Goal: Obtain resource: Download file/media

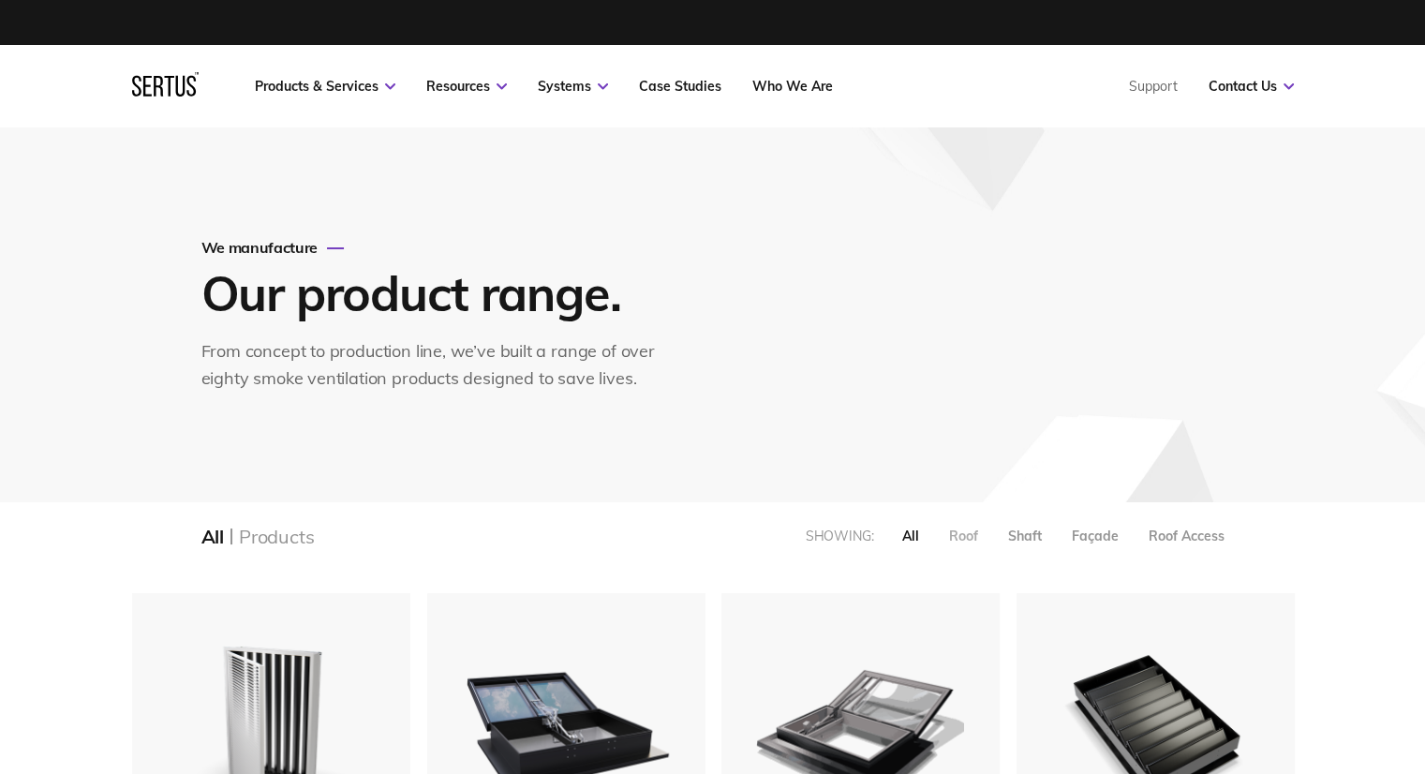
click at [967, 537] on div "Roof" at bounding box center [963, 535] width 29 height 17
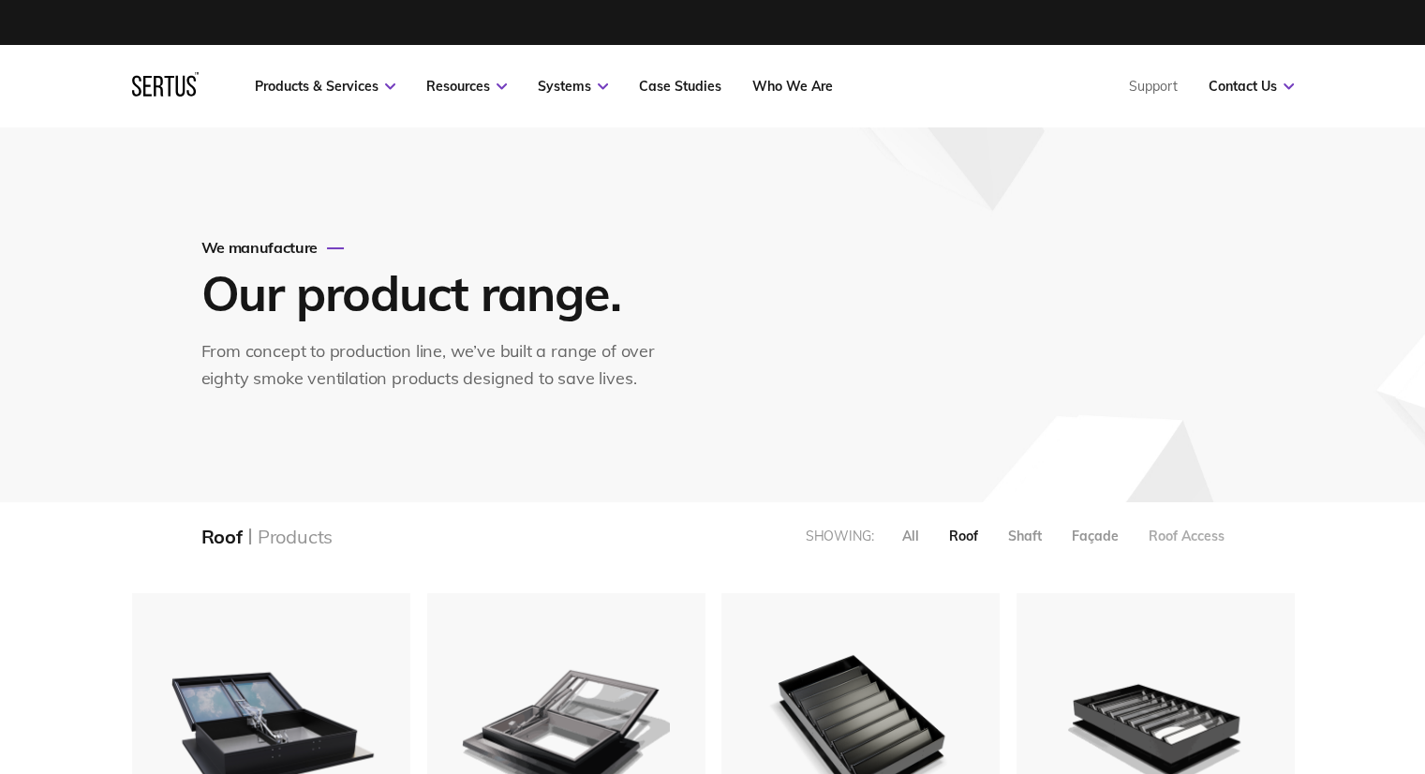
click at [1197, 529] on div "Roof Access" at bounding box center [1186, 535] width 76 height 17
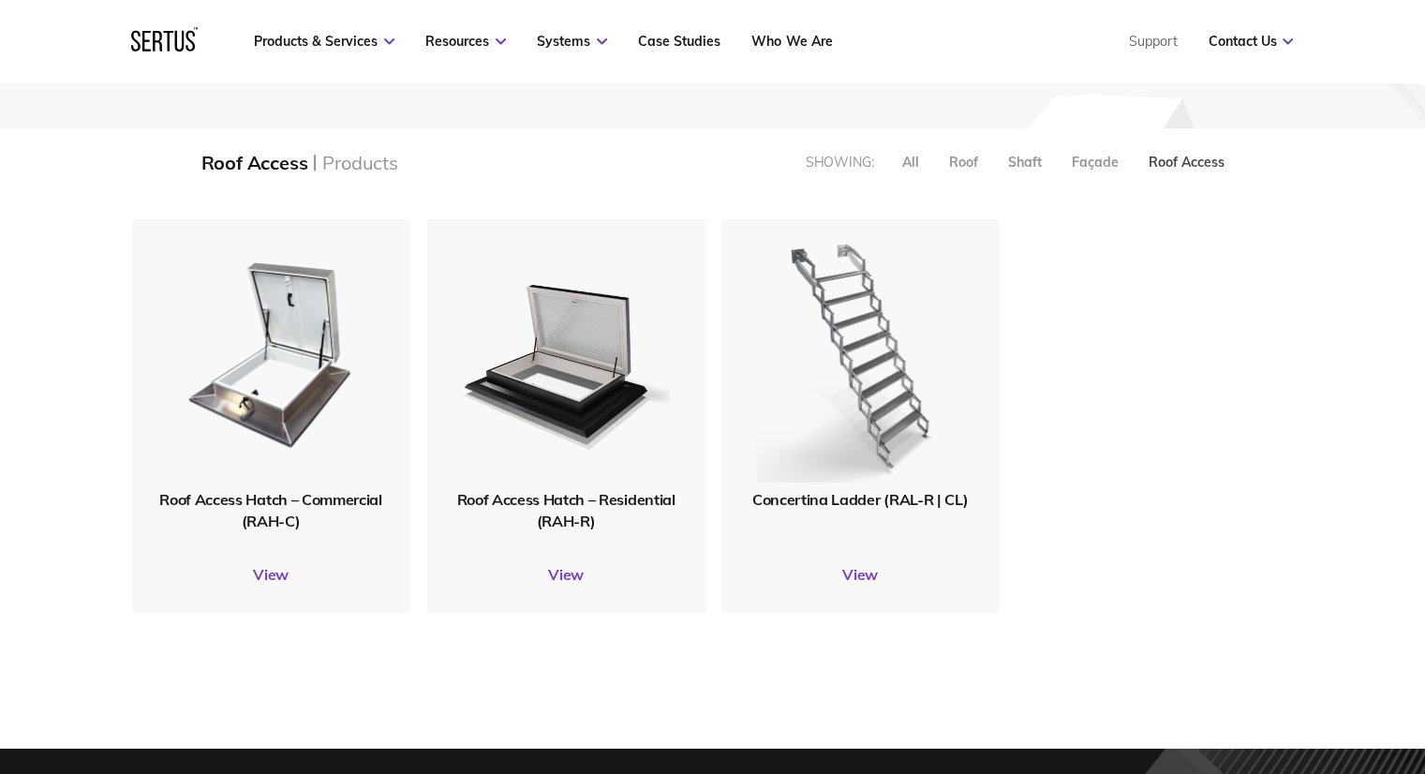
scroll to position [375, 0]
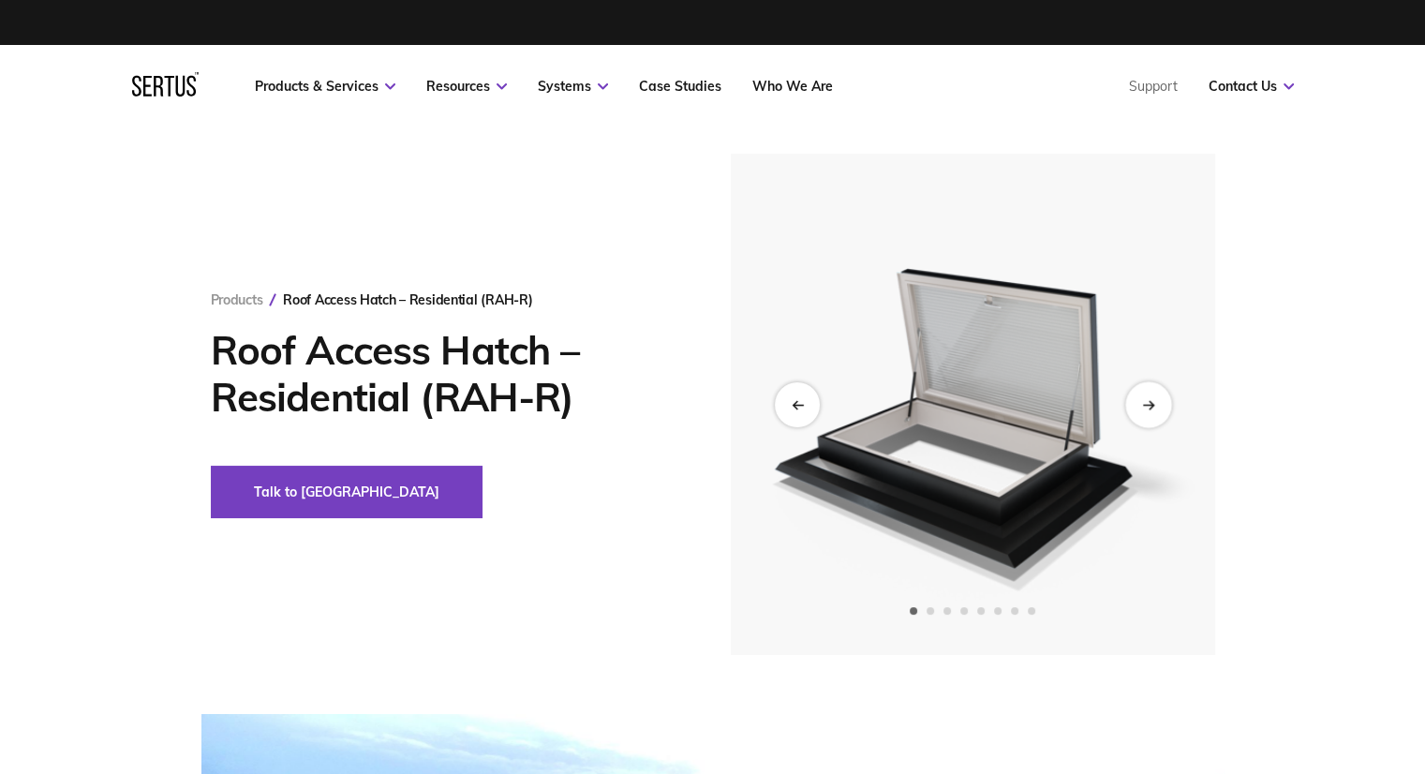
click at [1165, 410] on div "Next slide" at bounding box center [1148, 404] width 46 height 46
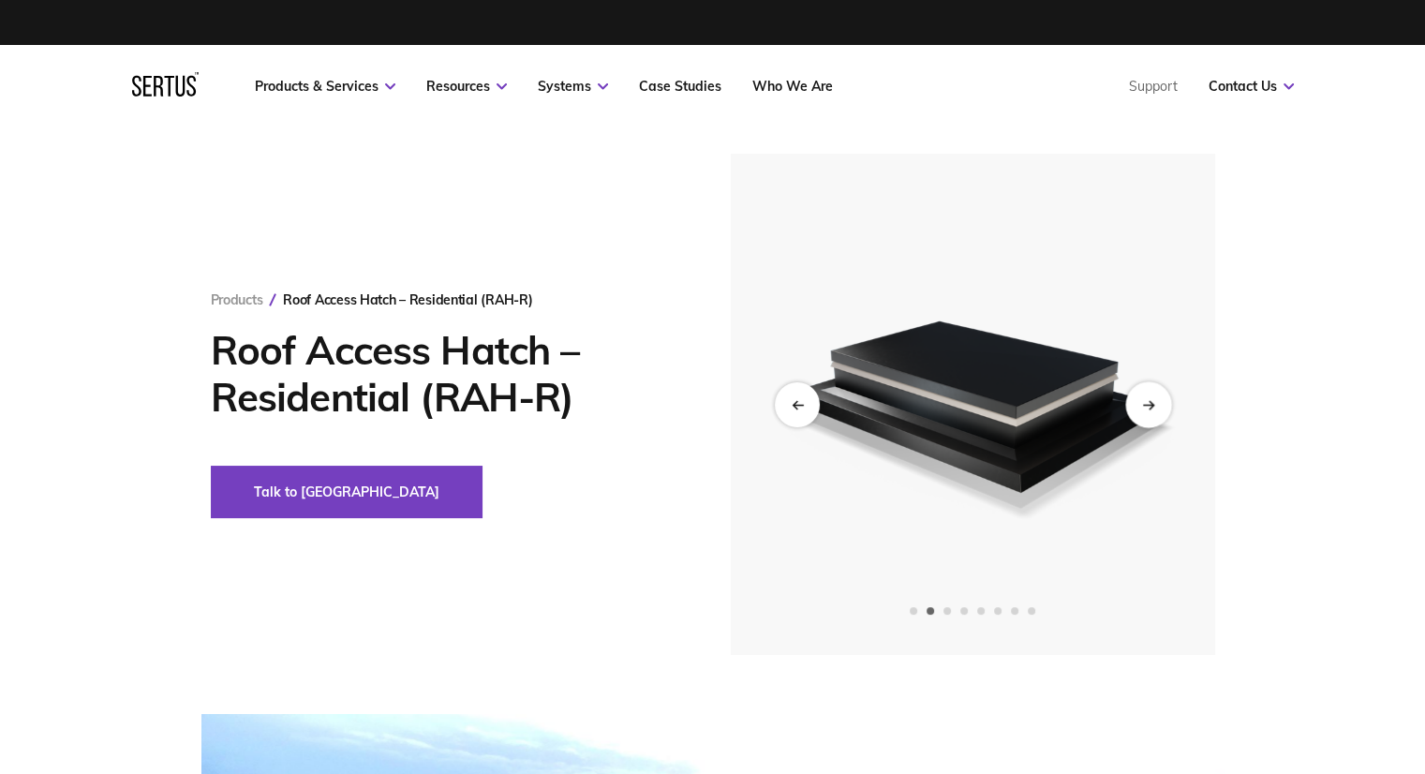
click at [1161, 409] on div "Next slide" at bounding box center [1148, 404] width 46 height 46
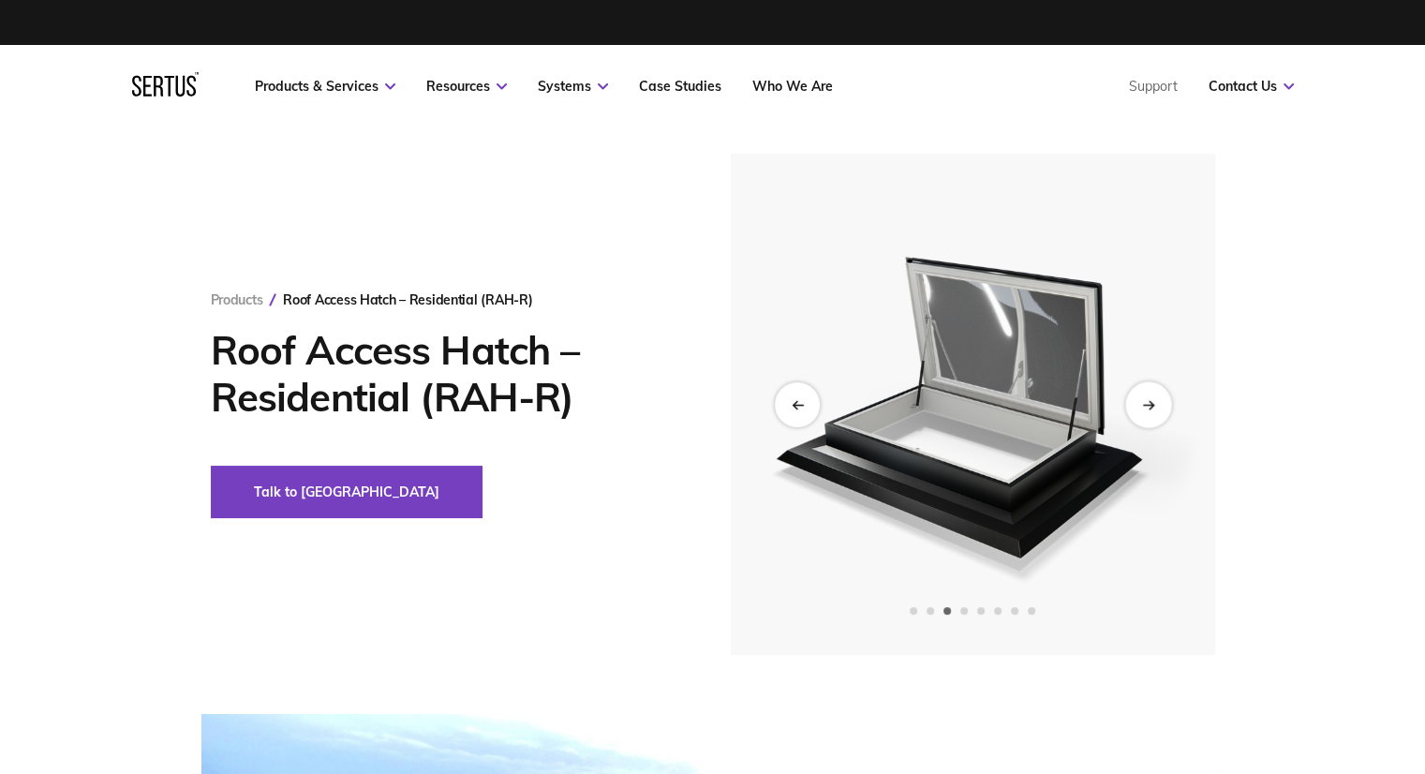
click at [1161, 409] on div "Next slide" at bounding box center [1148, 404] width 46 height 46
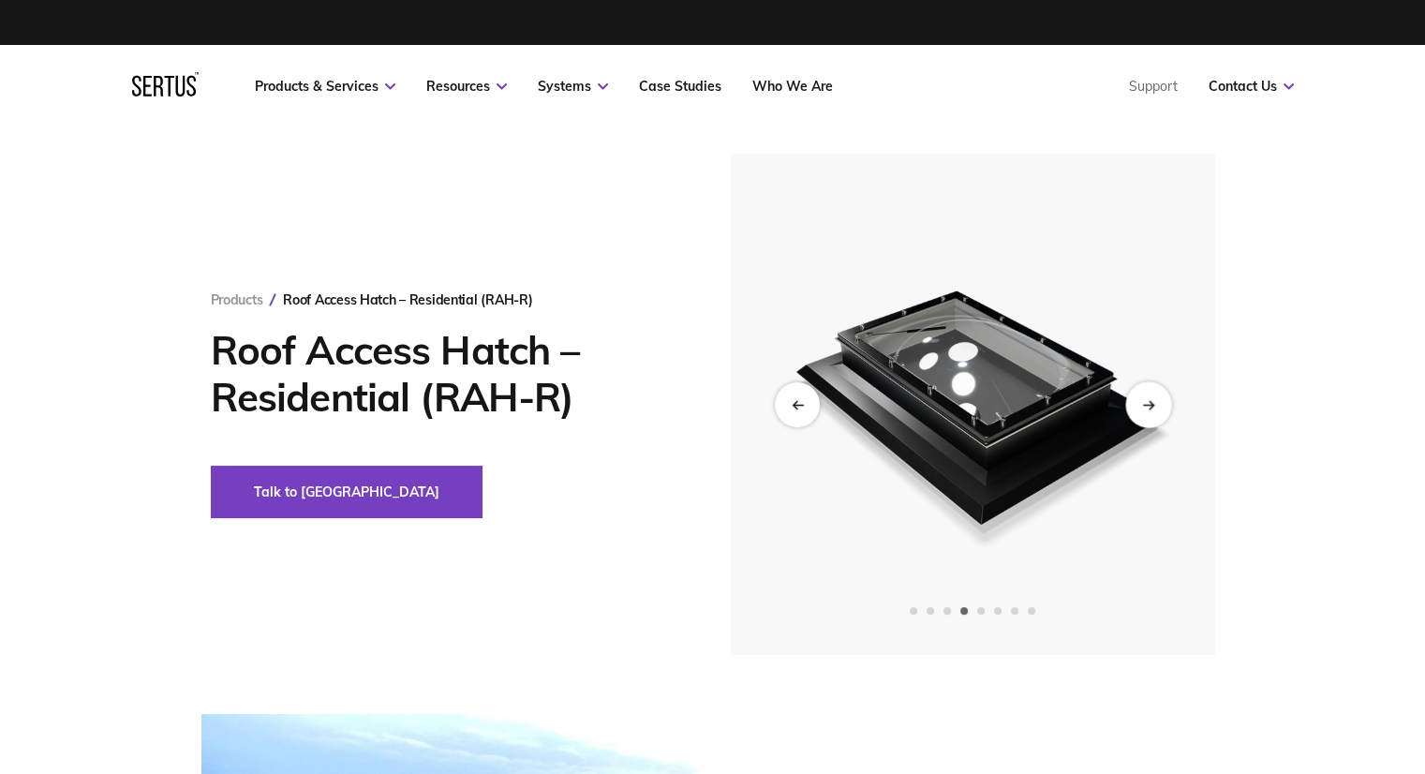
click at [1161, 409] on div "Next slide" at bounding box center [1148, 404] width 46 height 46
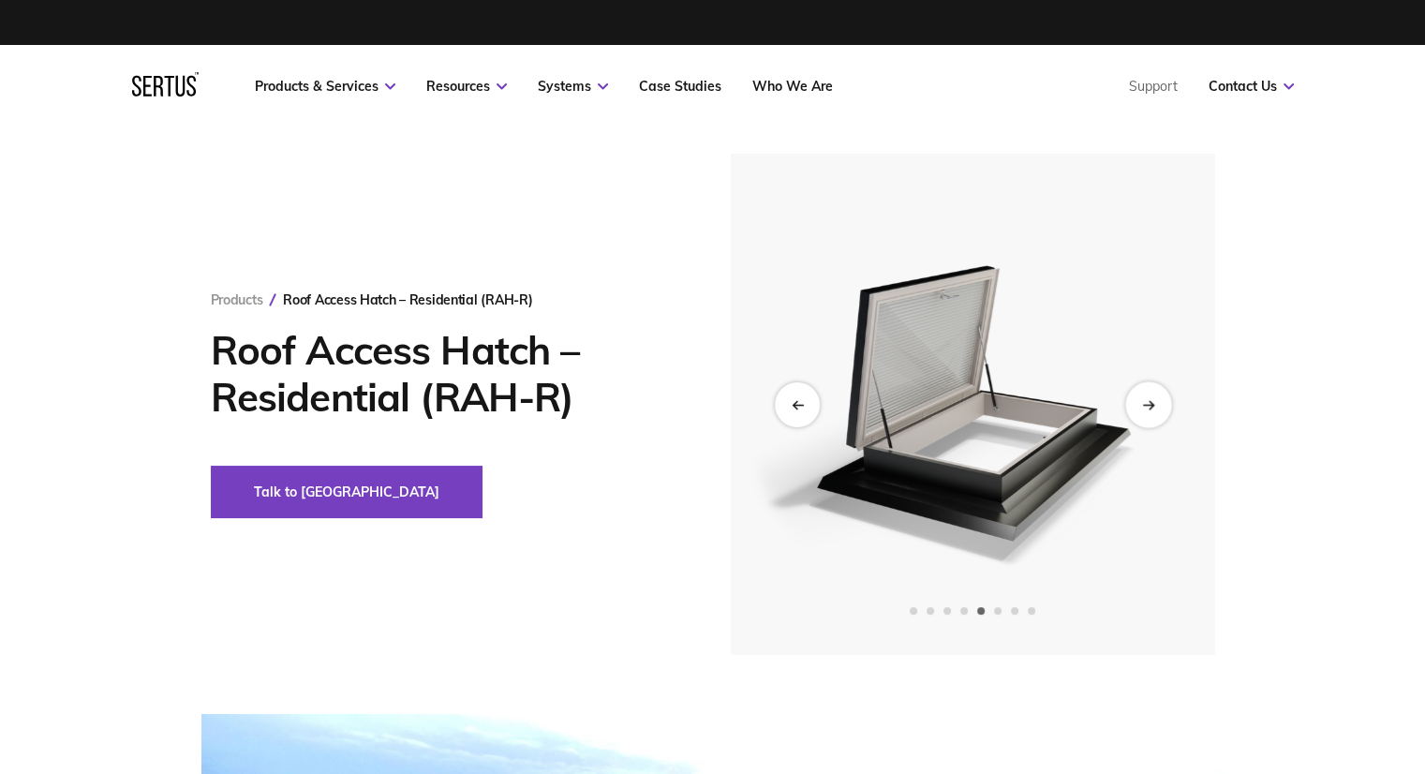
click at [1161, 409] on div "Next slide" at bounding box center [1148, 404] width 46 height 46
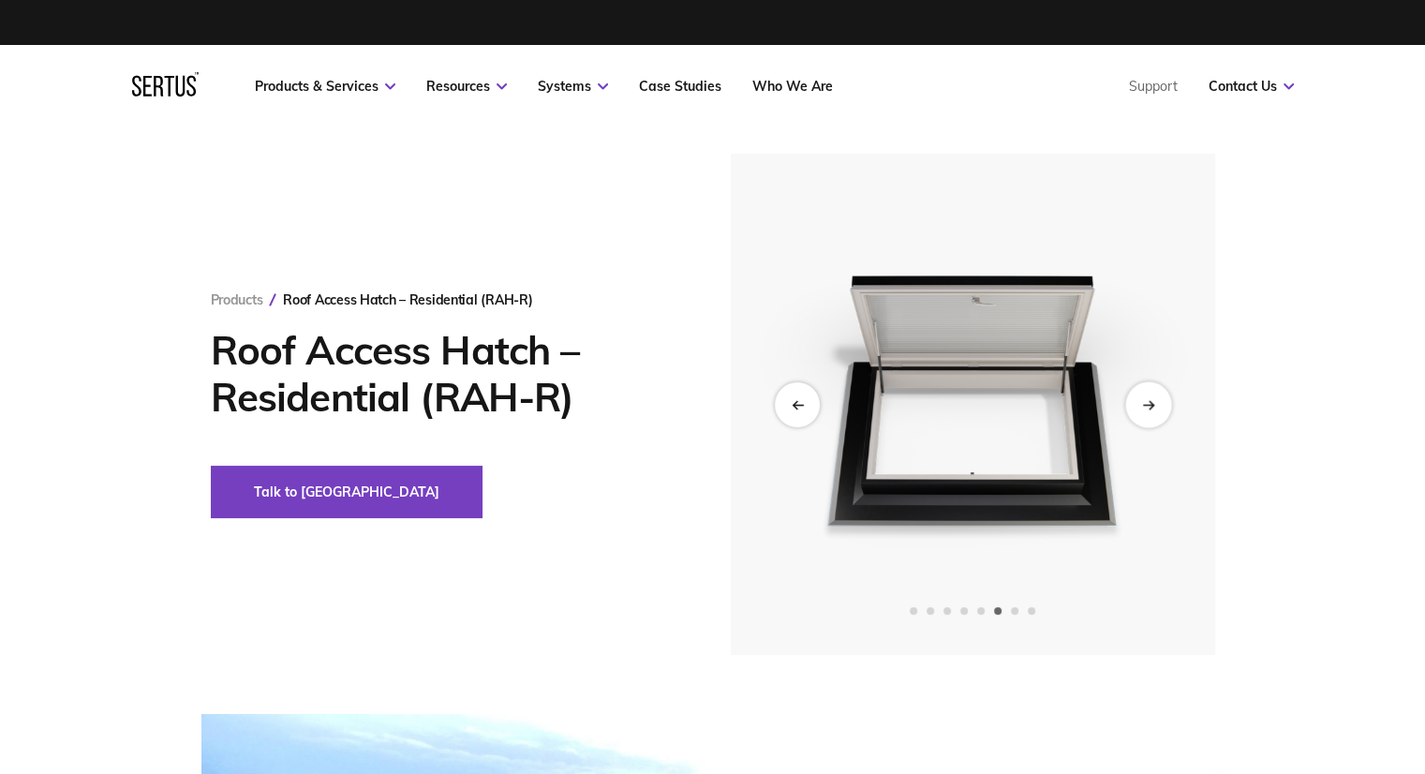
click at [1161, 409] on div "Next slide" at bounding box center [1148, 404] width 46 height 46
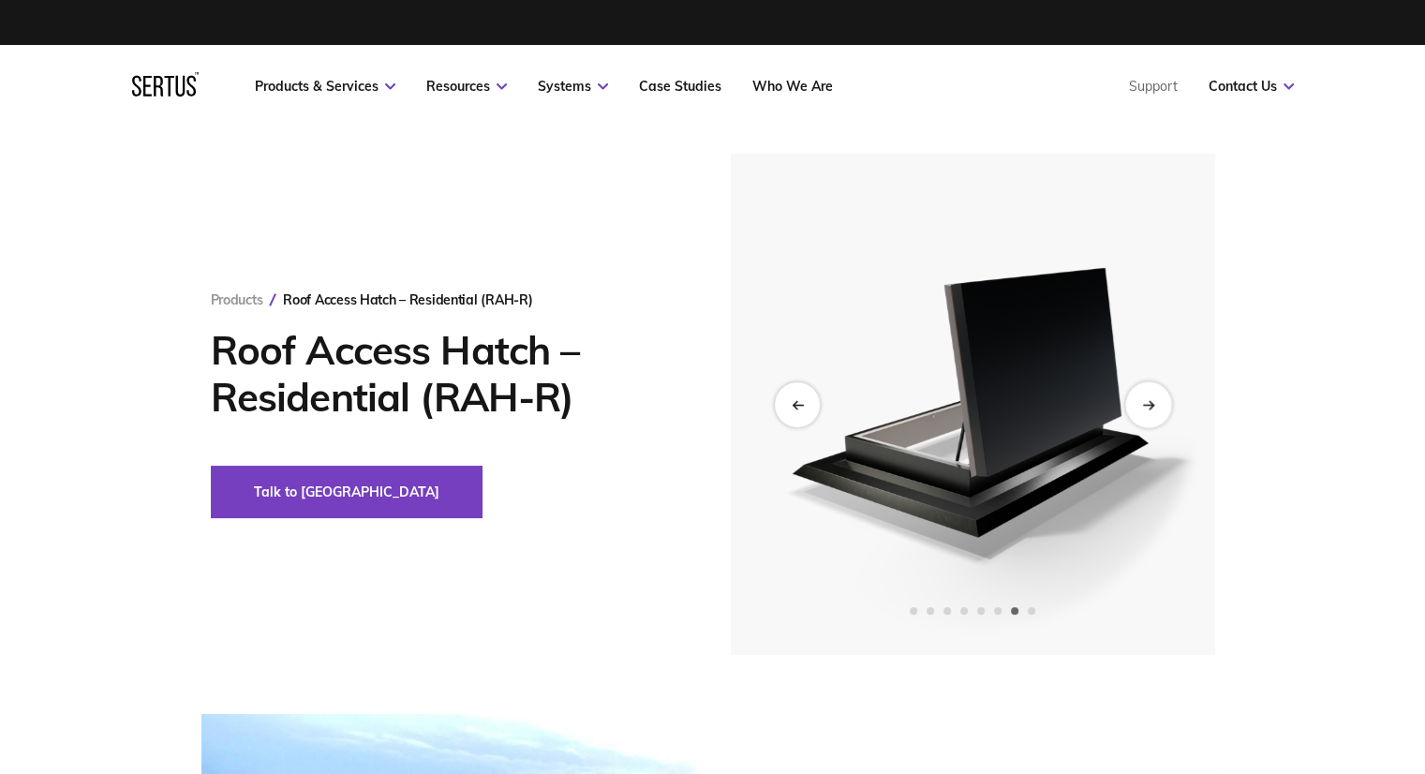
click at [1161, 409] on div "Next slide" at bounding box center [1148, 404] width 46 height 46
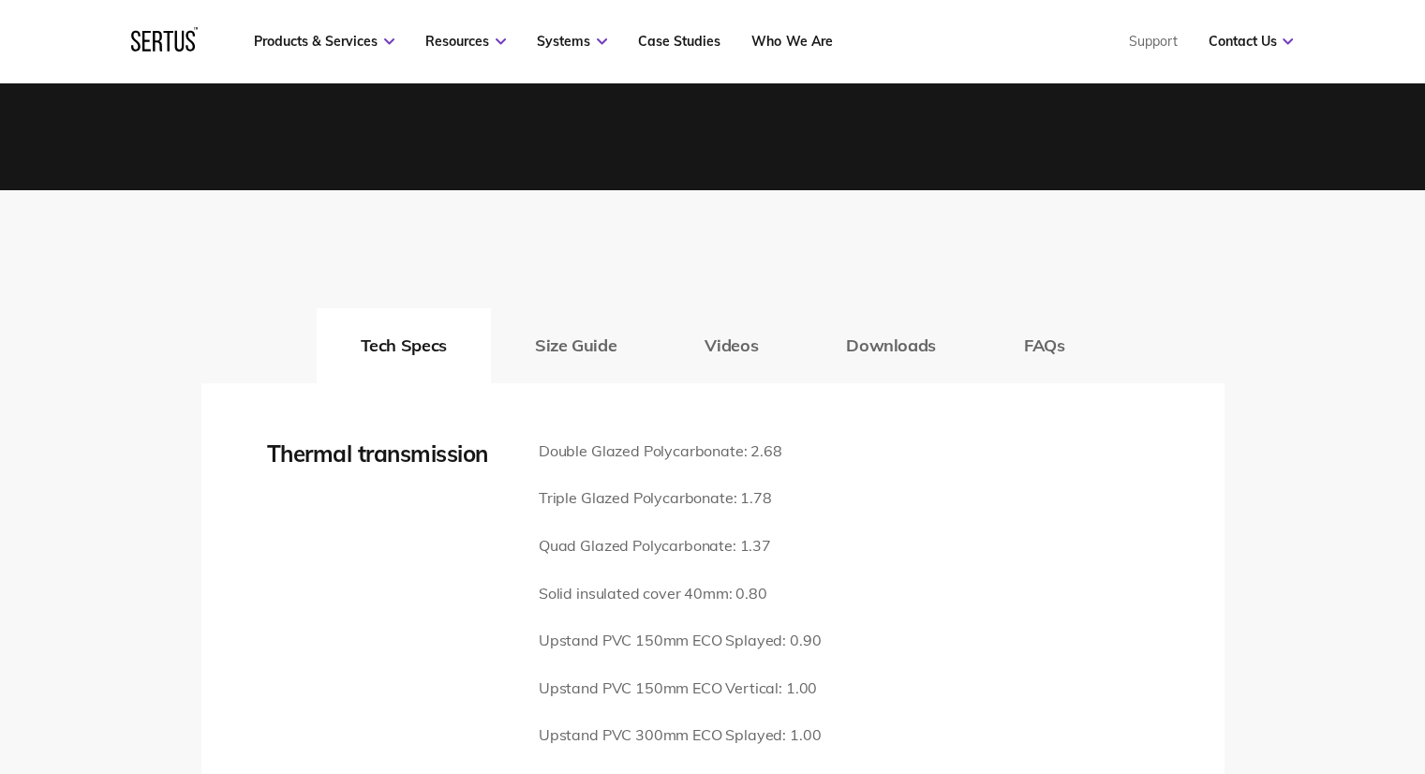
scroll to position [2529, 0]
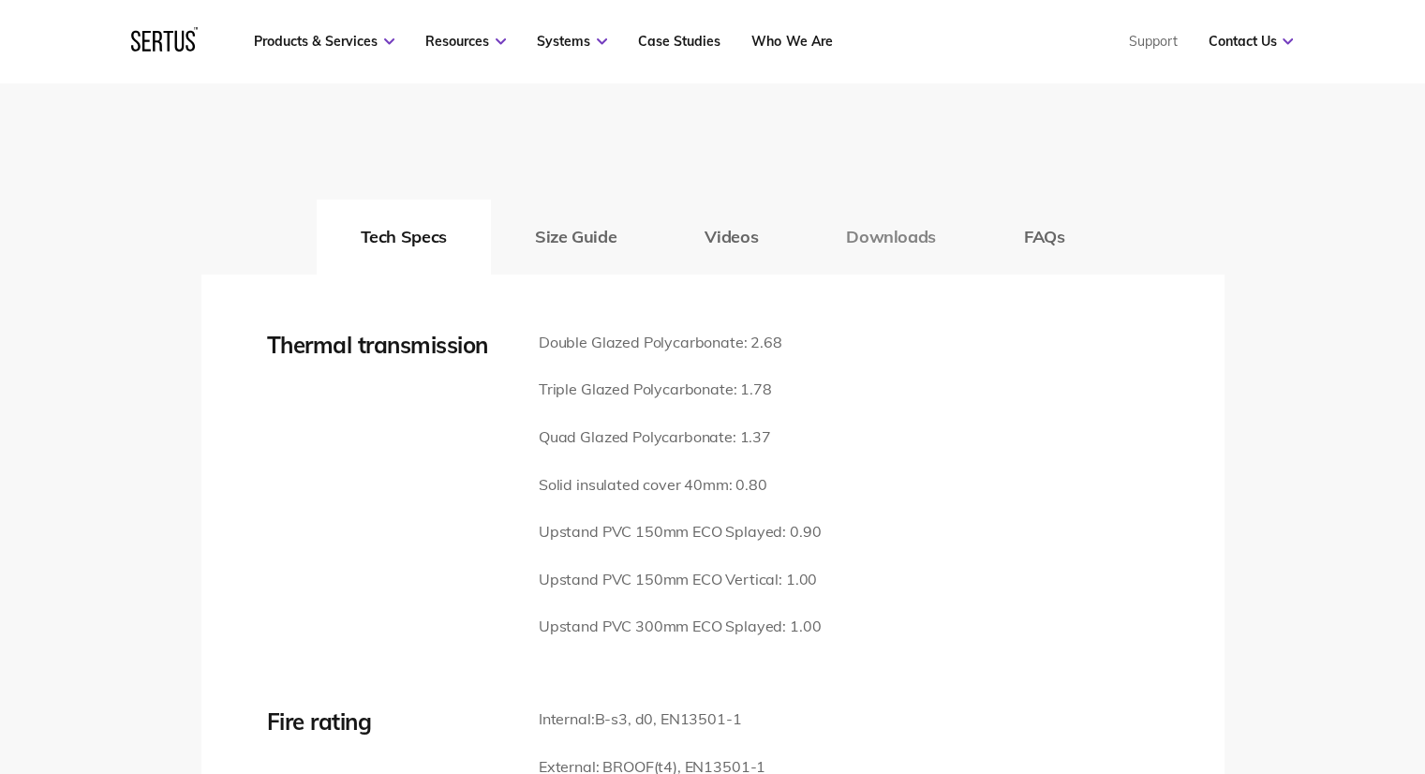
click at [882, 216] on button "Downloads" at bounding box center [891, 237] width 178 height 75
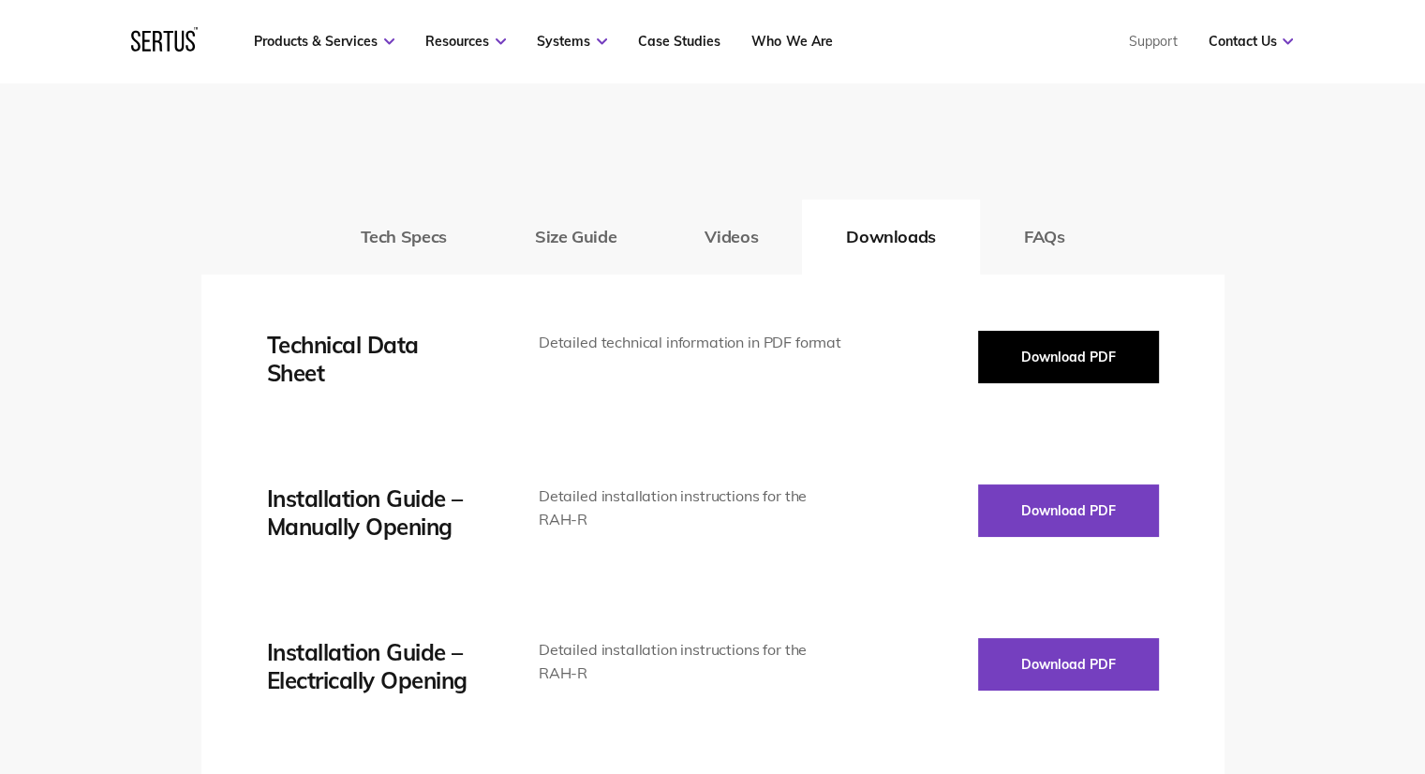
click at [1087, 333] on button "Download PDF" at bounding box center [1068, 357] width 181 height 52
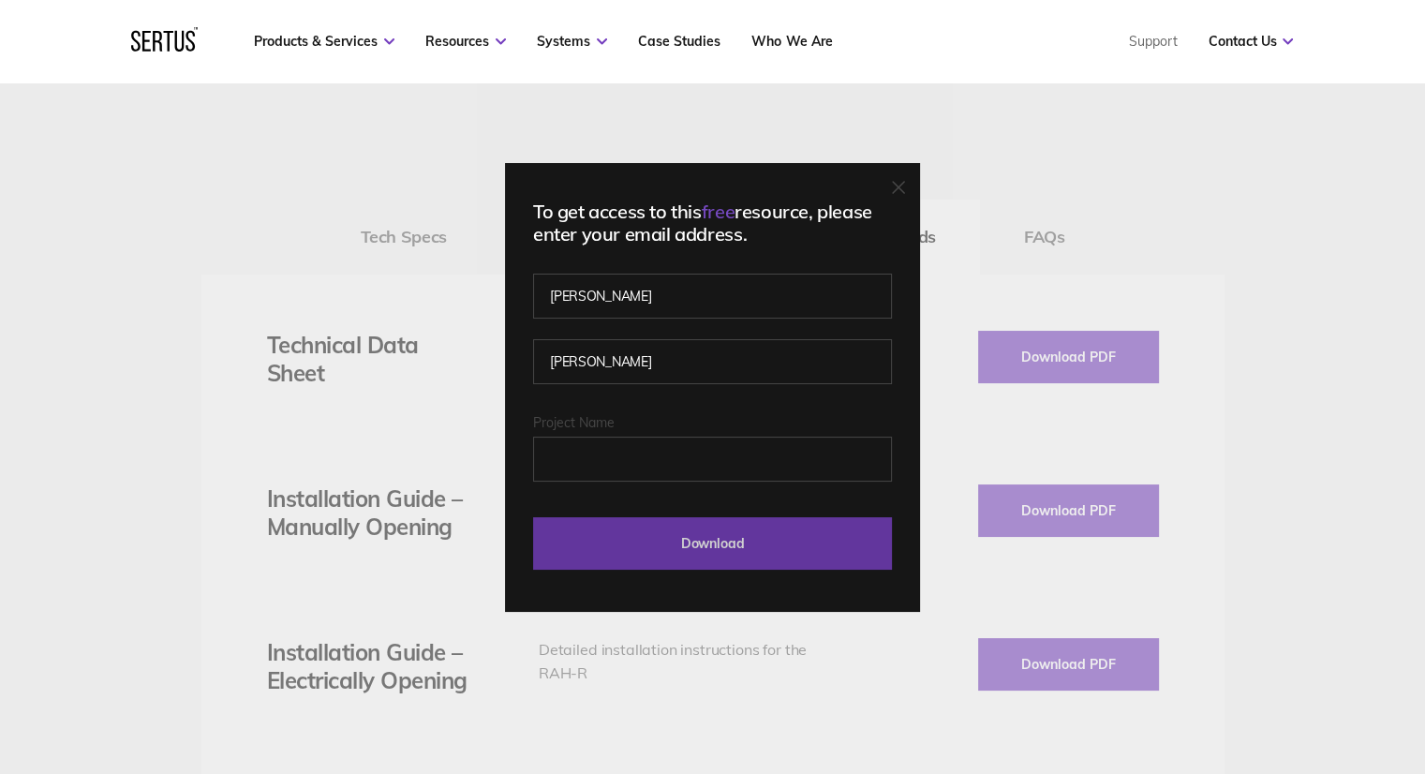
click at [749, 542] on input "Download" at bounding box center [712, 543] width 359 height 52
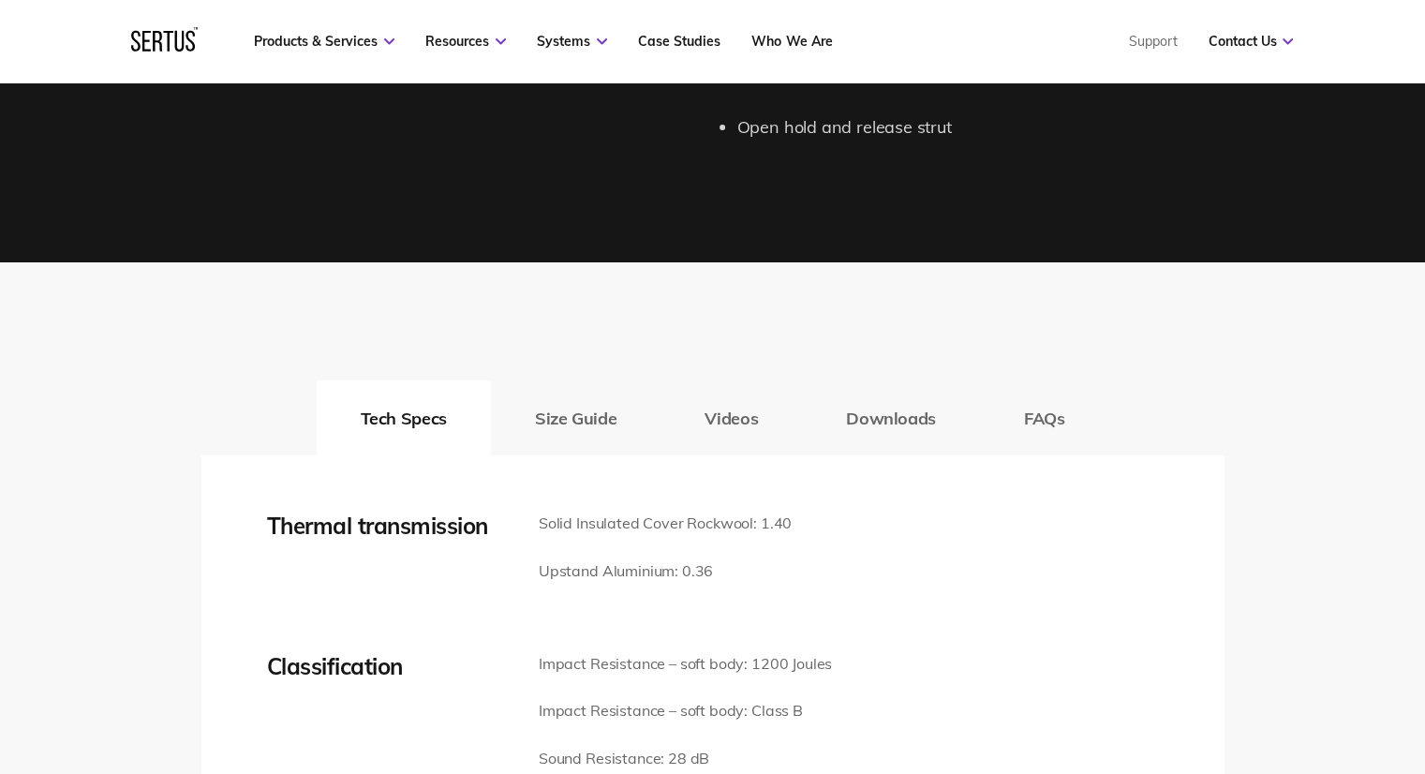
scroll to position [2529, 0]
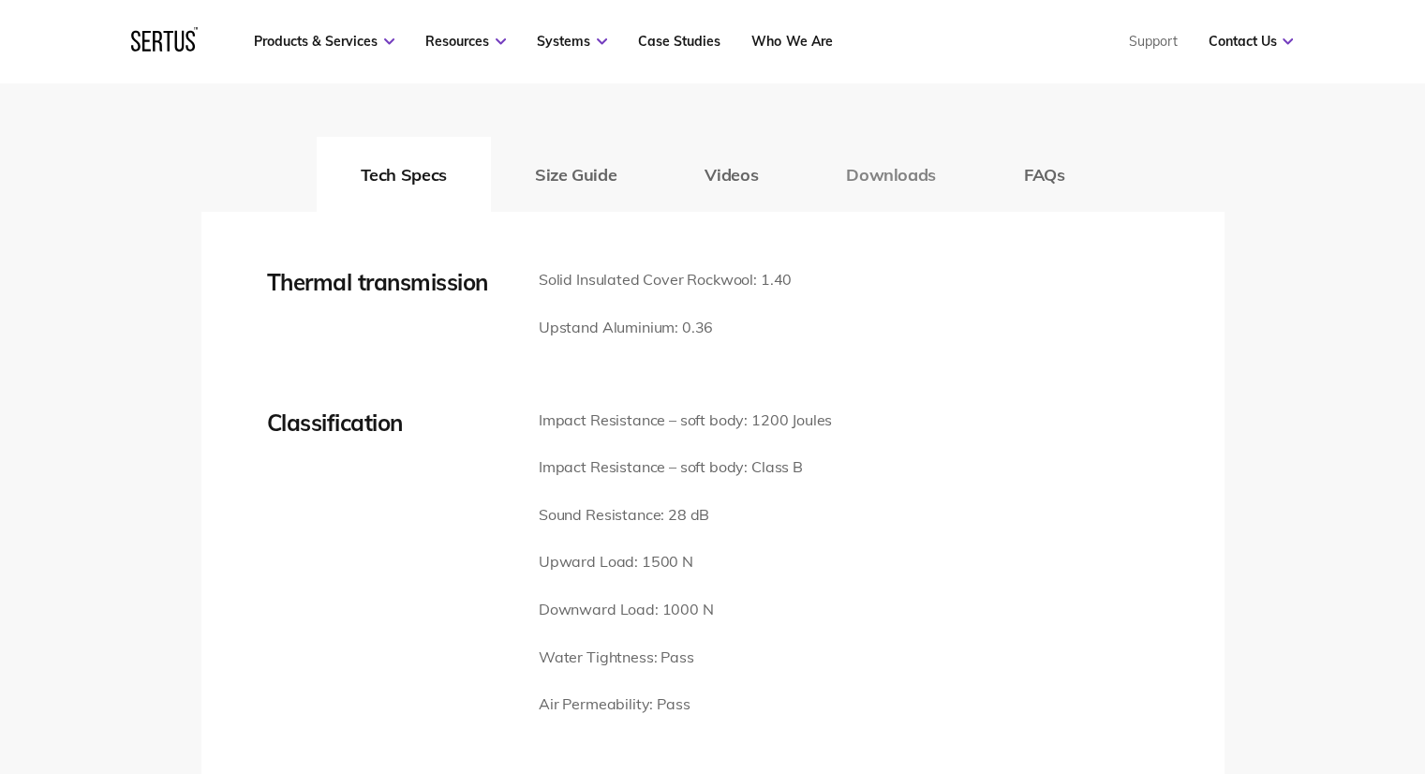
click at [881, 178] on button "Downloads" at bounding box center [891, 174] width 178 height 75
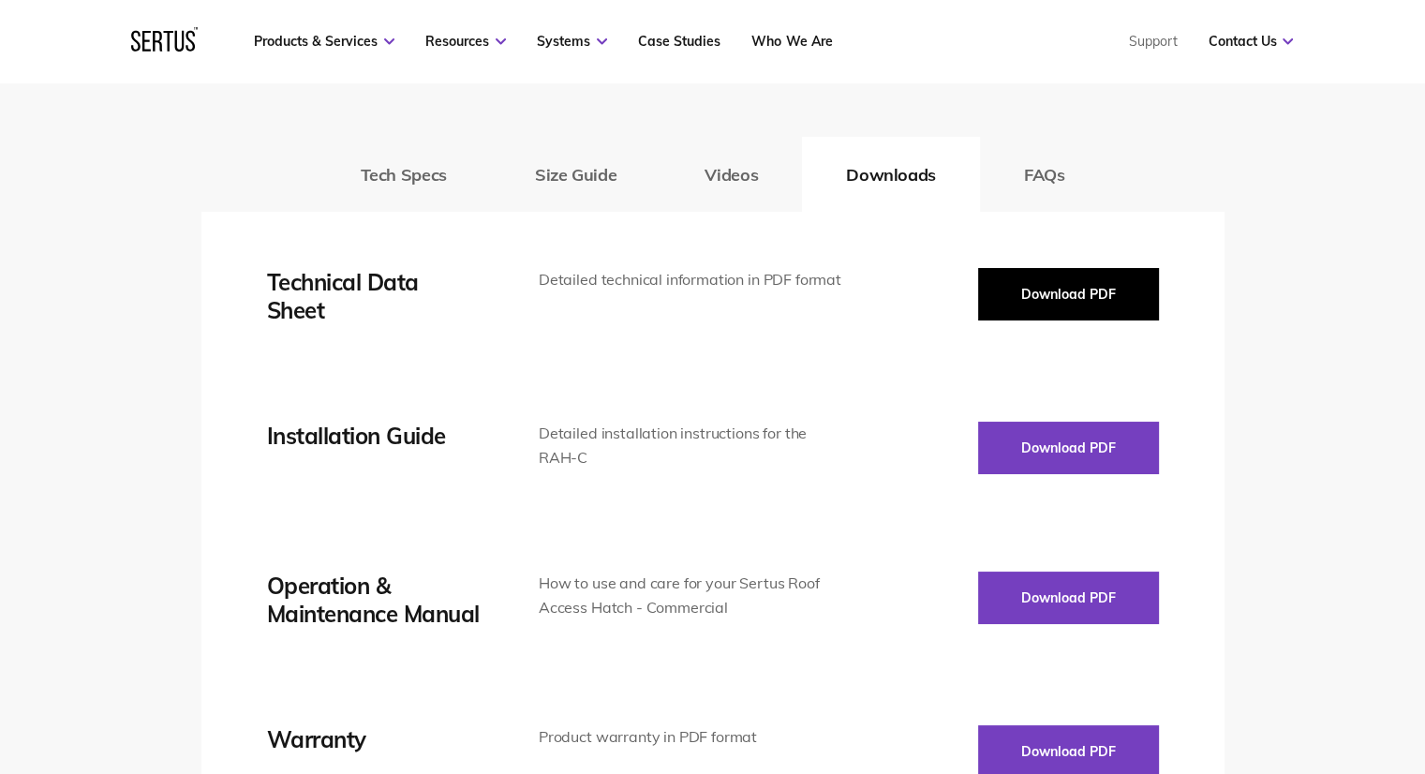
click at [1058, 278] on button "Download PDF" at bounding box center [1068, 294] width 181 height 52
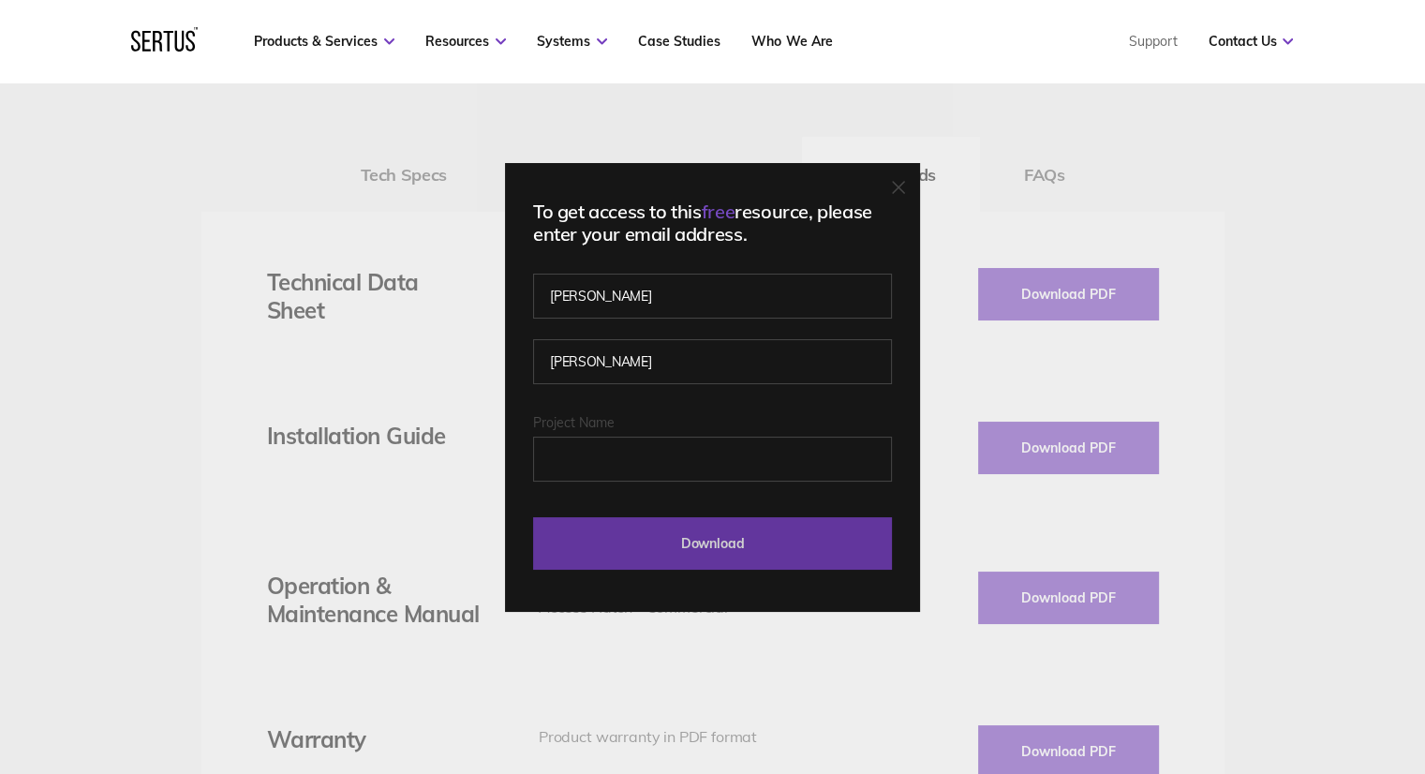
click at [753, 548] on input "Download" at bounding box center [712, 543] width 359 height 52
